Goal: Find contact information: Find contact information

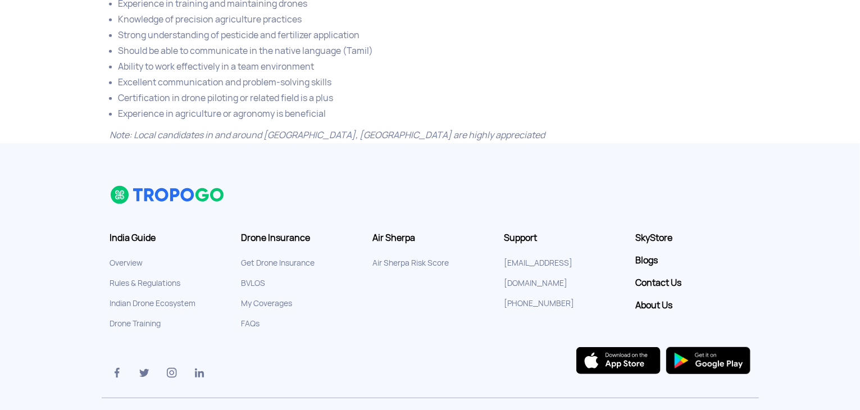
scroll to position [601, 0]
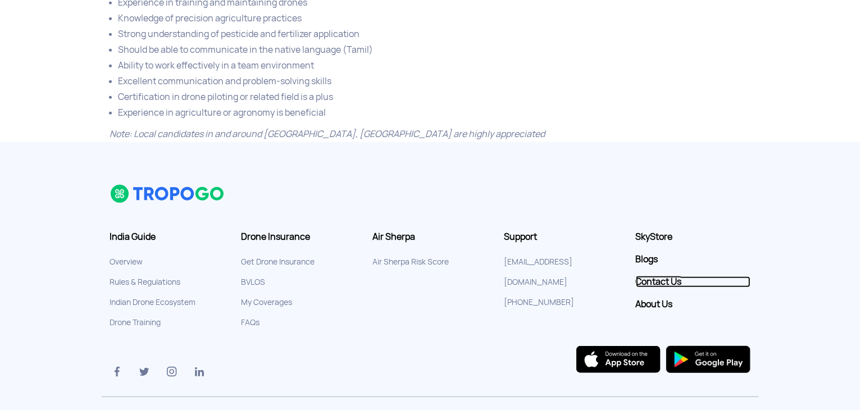
click at [659, 276] on link "Contact Us" at bounding box center [693, 281] width 115 height 11
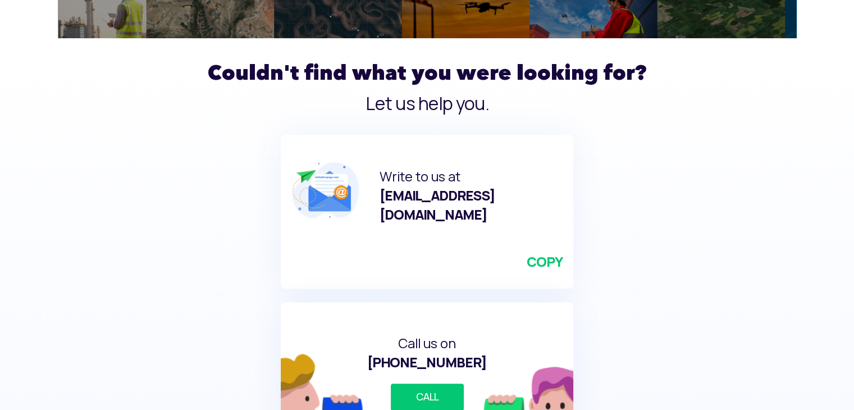
scroll to position [298, 0]
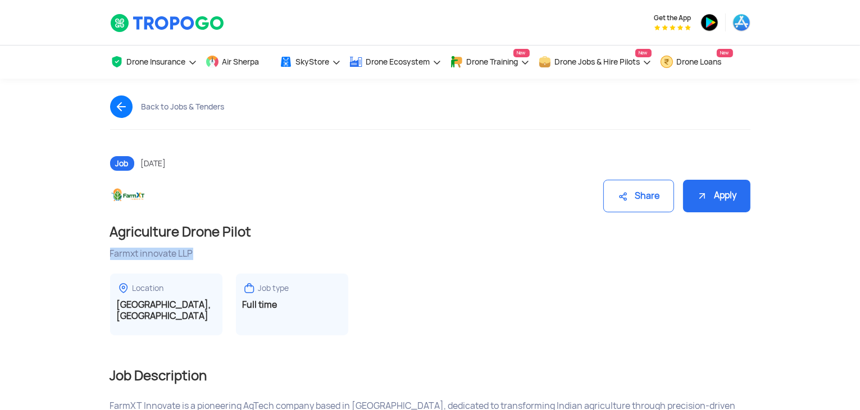
drag, startPoint x: 110, startPoint y: 254, endPoint x: 192, endPoint y: 250, distance: 82.1
click at [192, 250] on div "Farmxt innovate LLP" at bounding box center [430, 254] width 640 height 12
copy div "Farmxt innovate LLP"
